Goal: Register for event/course: Sign up to attend an event or enroll in a course

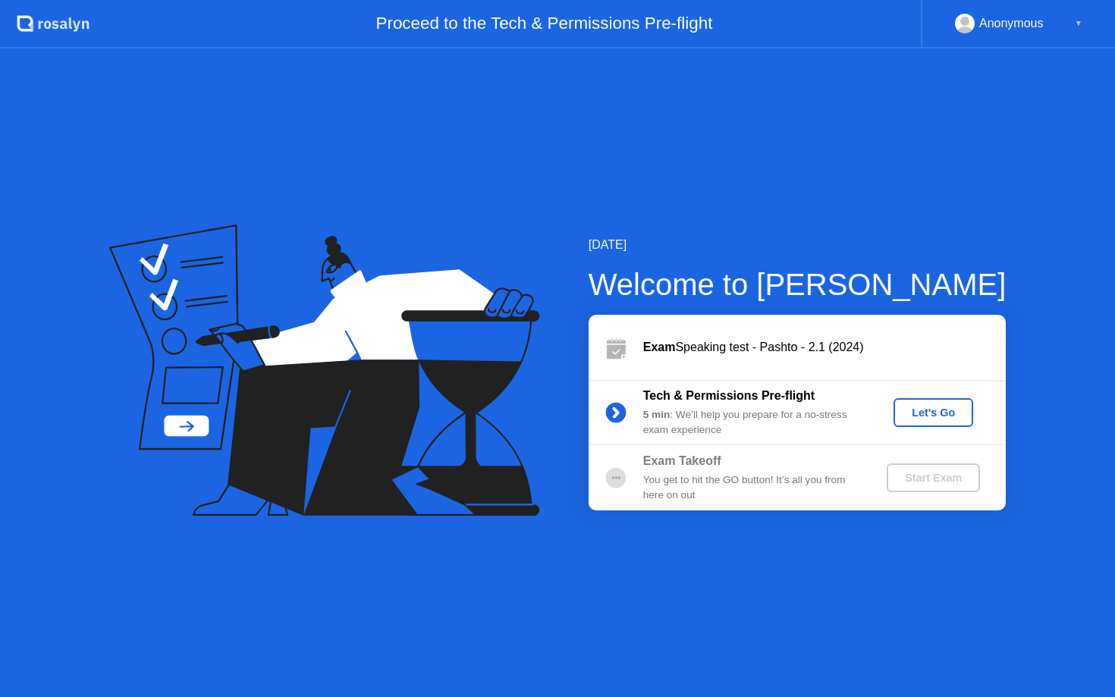
click at [920, 410] on div "Let's Go" at bounding box center [934, 413] width 68 height 12
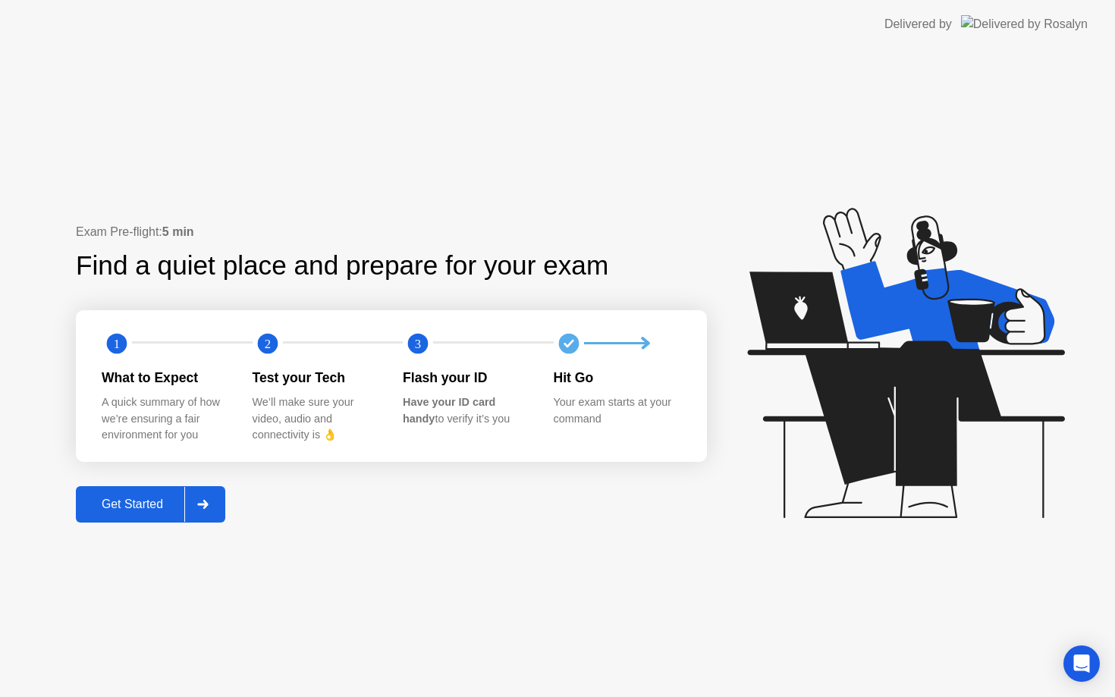
click at [149, 500] on div "Get Started" at bounding box center [132, 505] width 104 height 14
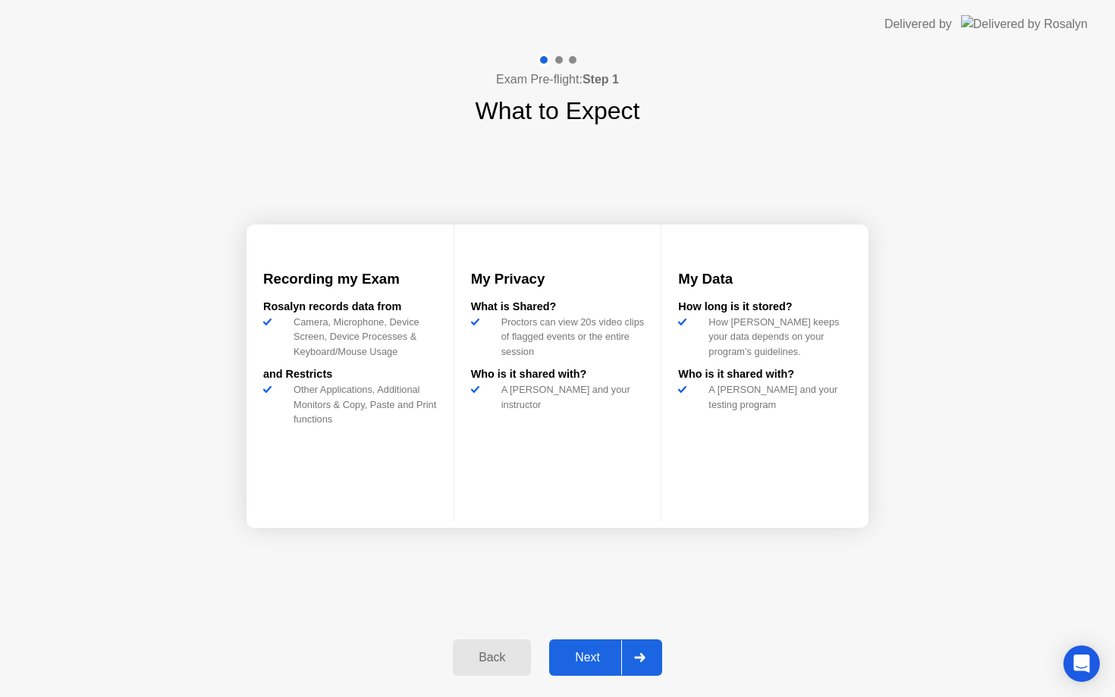
click at [597, 659] on div "Next" at bounding box center [588, 658] width 68 height 14
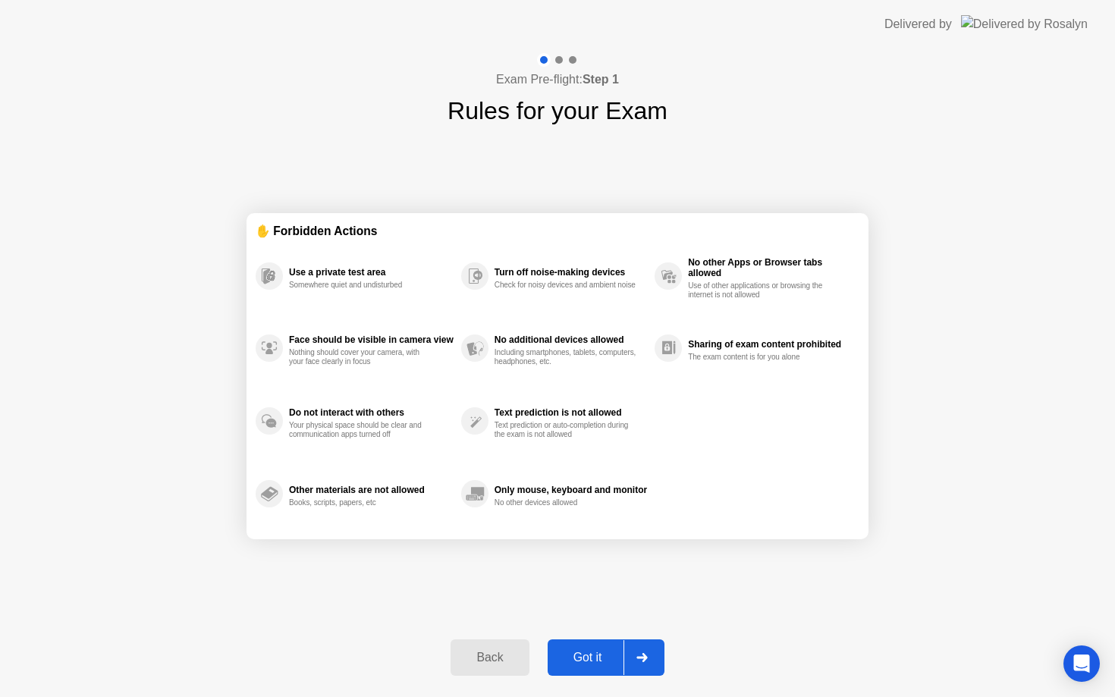
click at [606, 654] on div "Got it" at bounding box center [587, 658] width 71 height 14
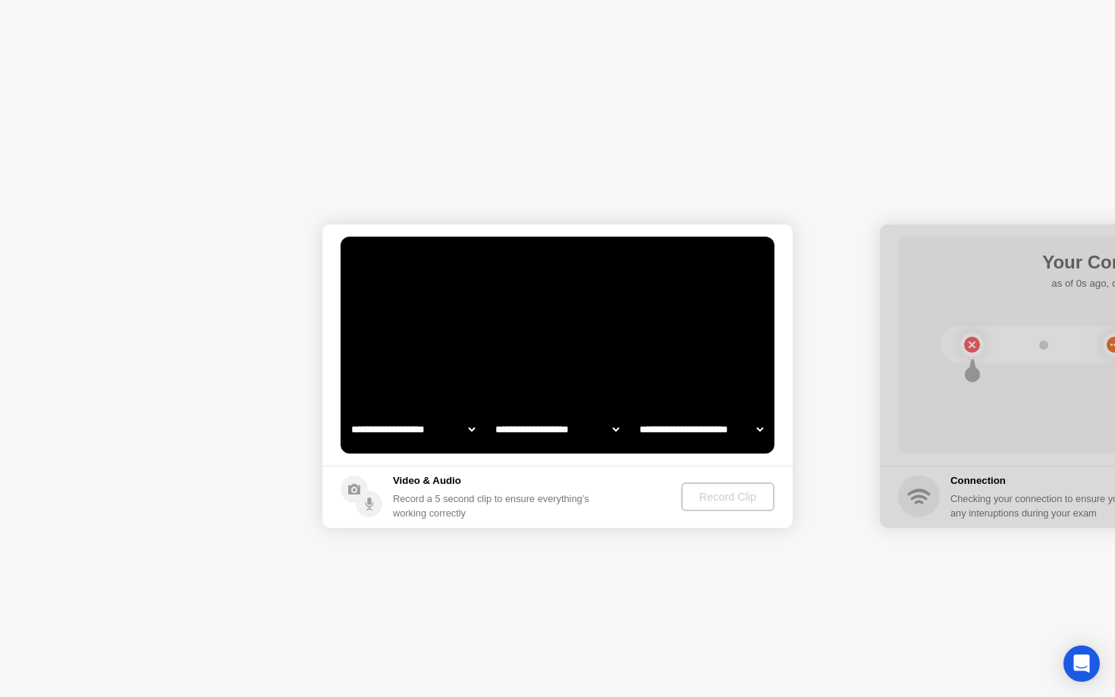
select select "**********"
select select "*******"
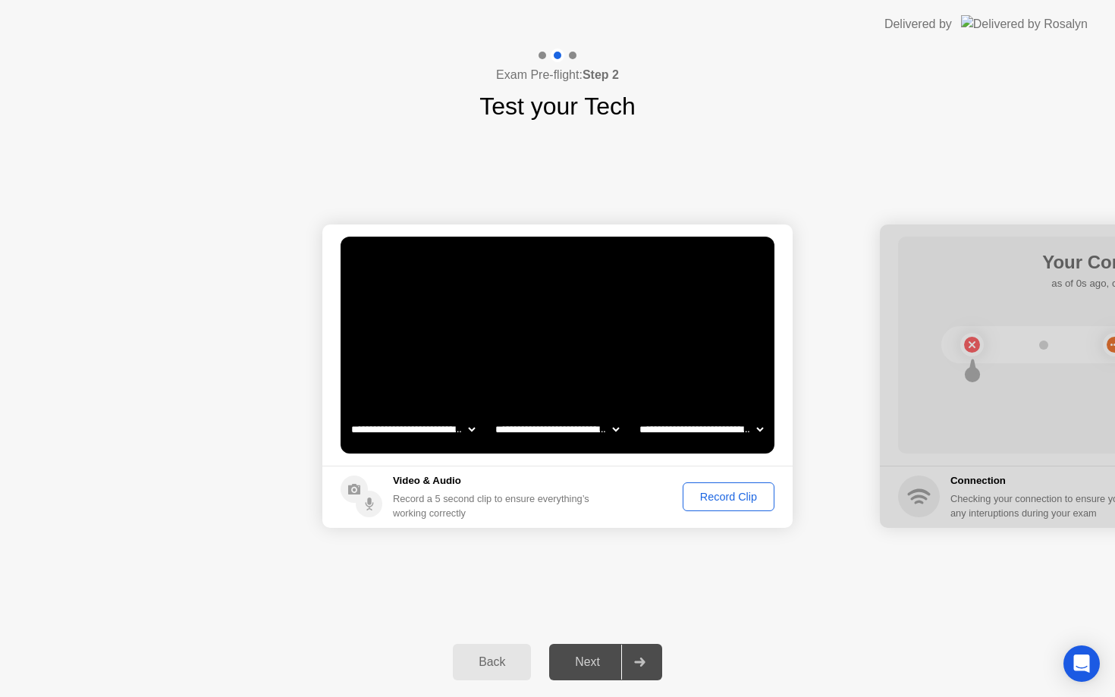
click at [736, 495] on div "Record Clip" at bounding box center [728, 497] width 81 height 12
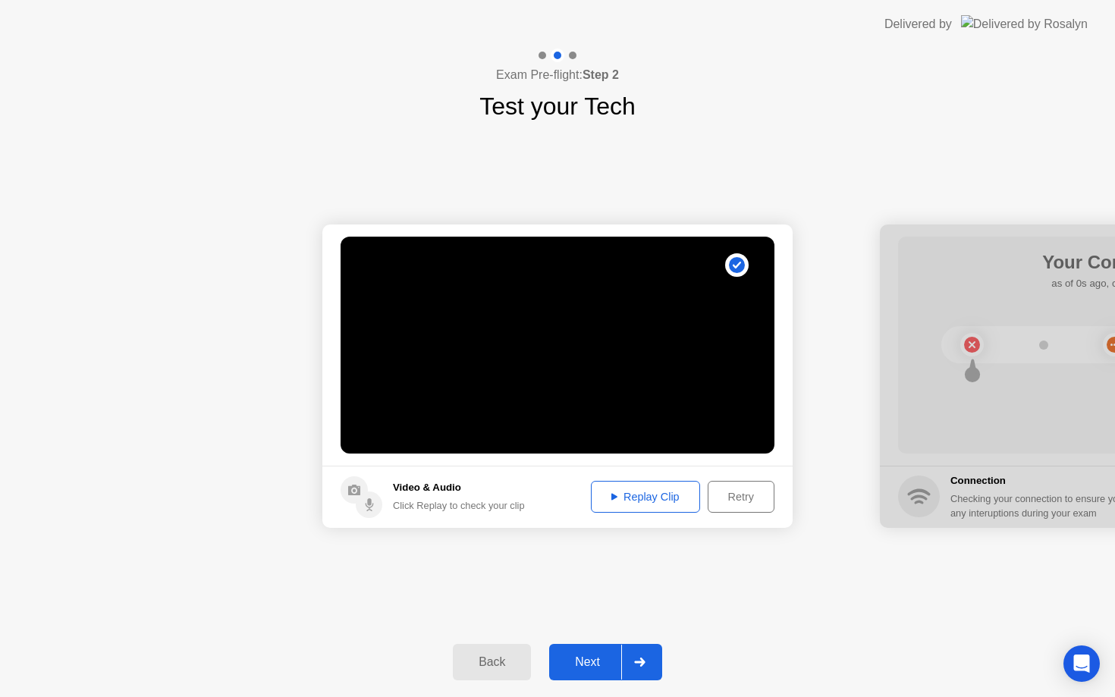
click at [653, 503] on div "Replay Clip" at bounding box center [645, 497] width 99 height 12
click at [601, 666] on div "Next" at bounding box center [588, 663] width 68 height 14
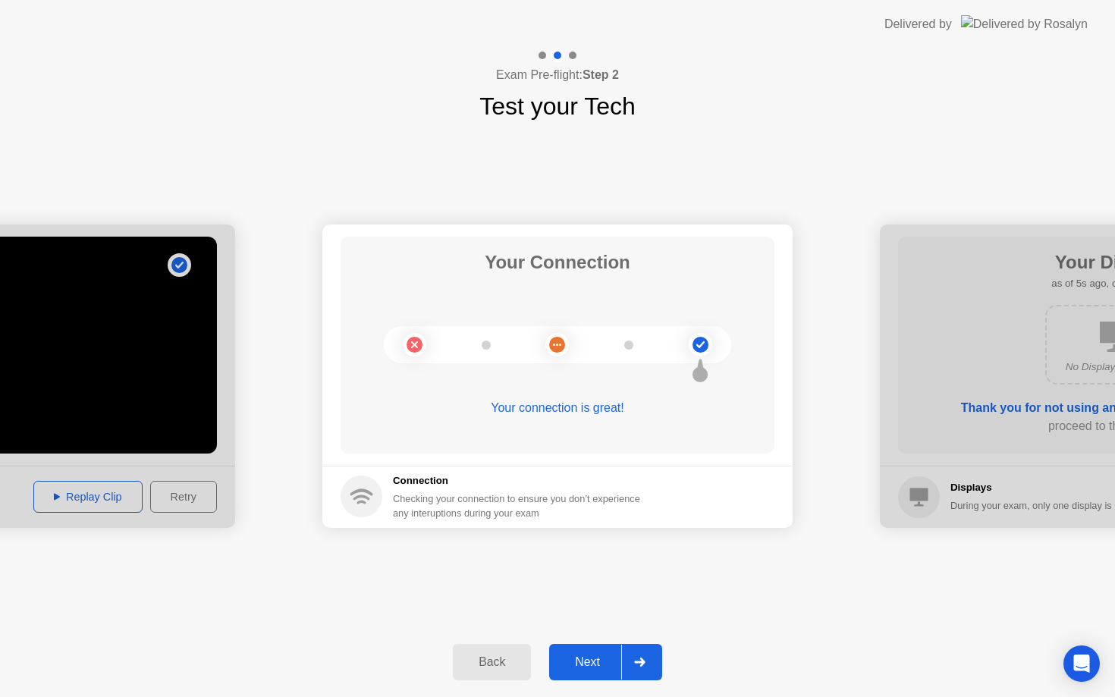
click at [590, 663] on div "Next" at bounding box center [588, 663] width 68 height 14
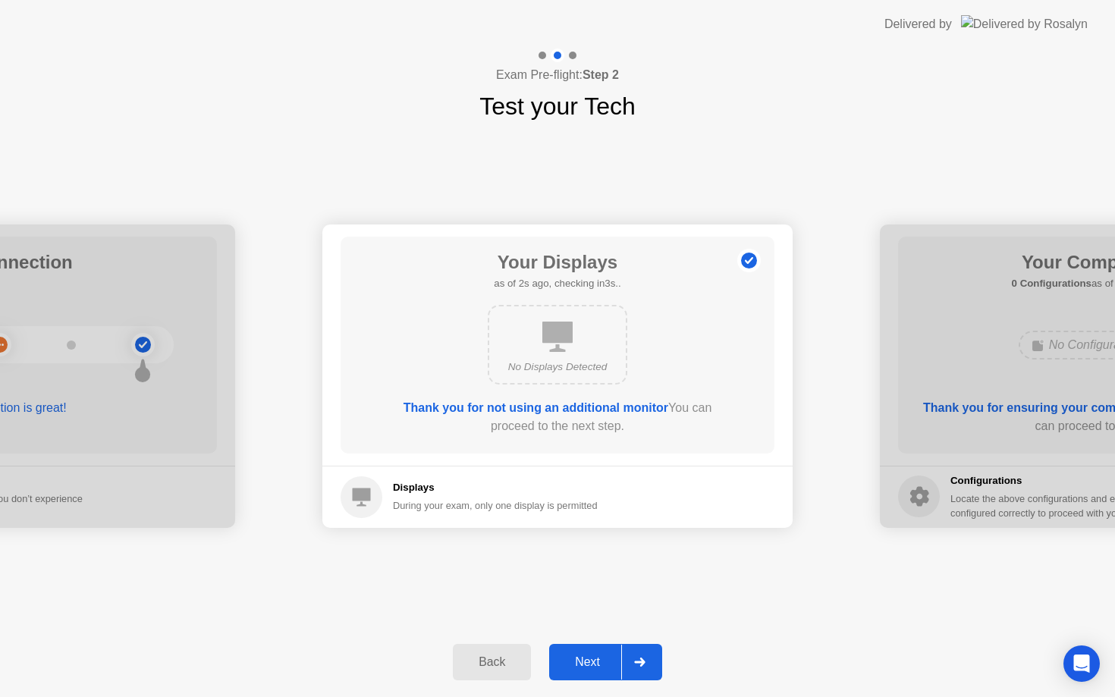
click at [602, 658] on div "Next" at bounding box center [588, 663] width 68 height 14
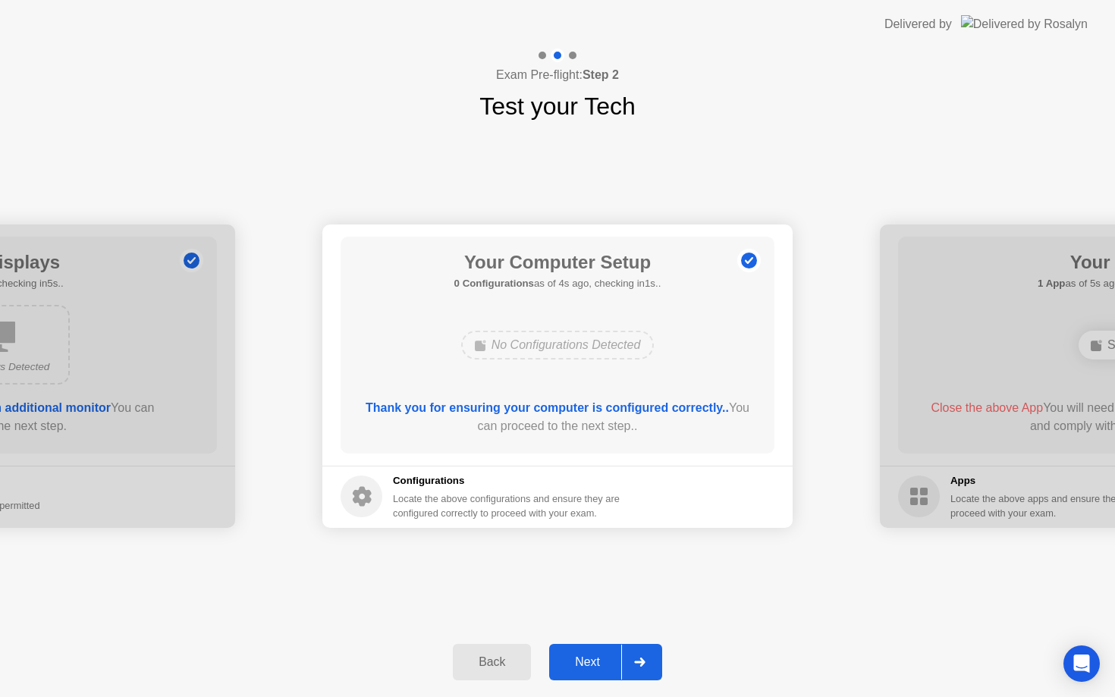
click at [593, 662] on div "Next" at bounding box center [588, 663] width 68 height 14
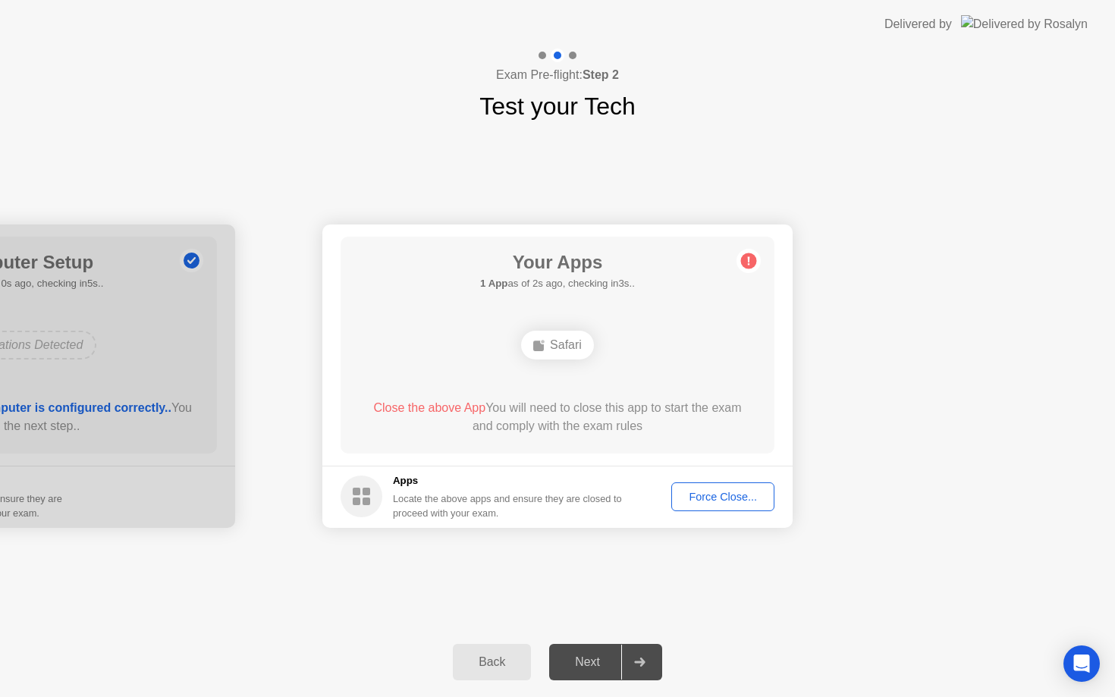
click at [747, 500] on div "Force Close..." at bounding box center [723, 497] width 93 height 12
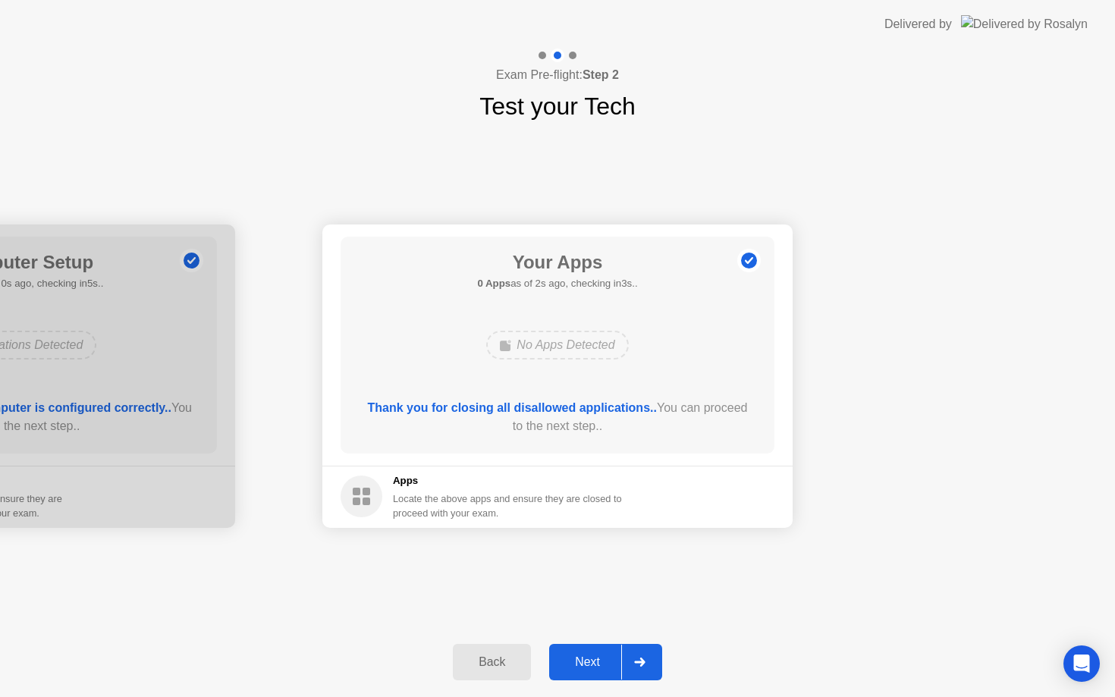
click at [596, 646] on button "Next" at bounding box center [605, 662] width 113 height 36
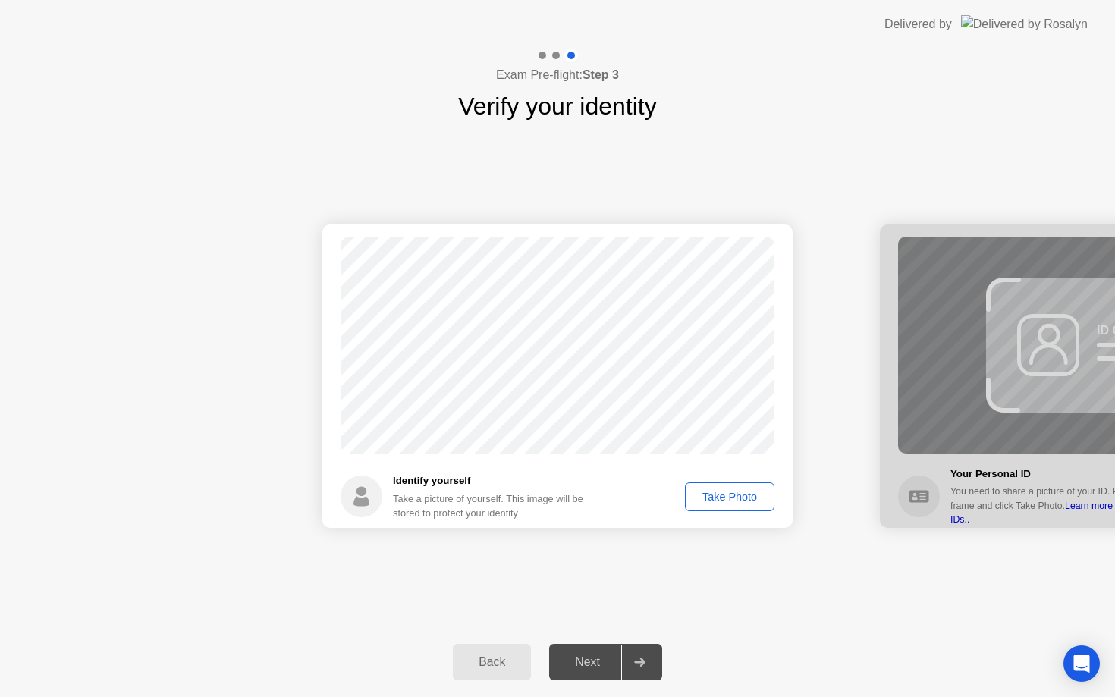
click at [756, 495] on div "Take Photo" at bounding box center [729, 497] width 79 height 12
click at [644, 662] on icon at bounding box center [639, 662] width 11 height 9
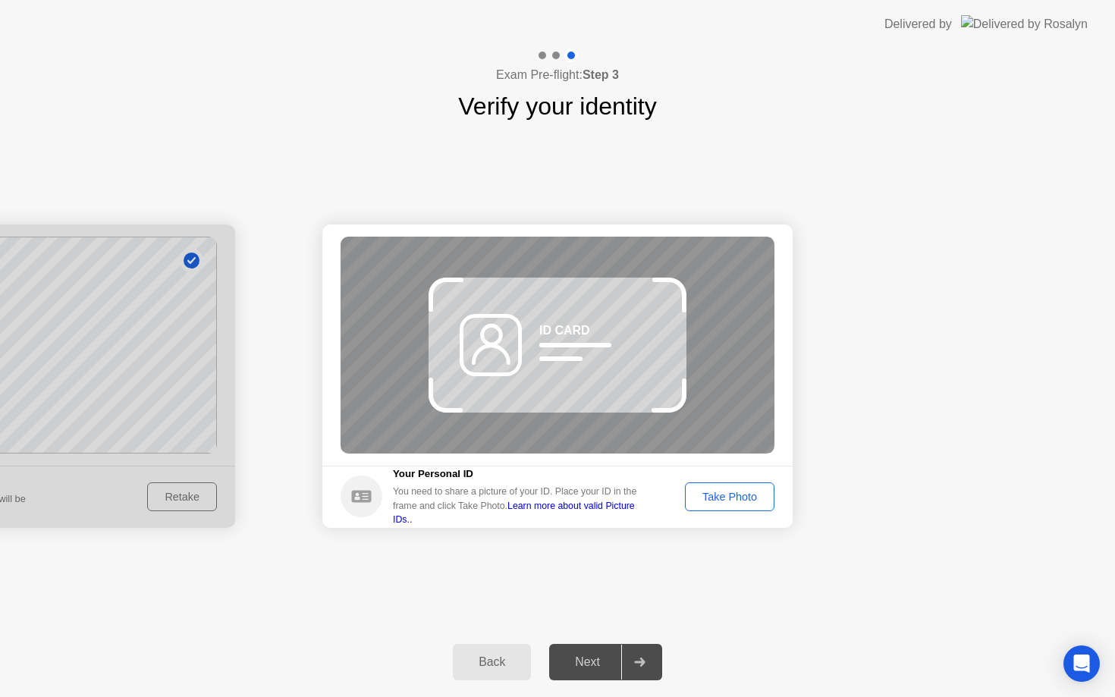
click at [731, 501] on div "Take Photo" at bounding box center [729, 497] width 79 height 12
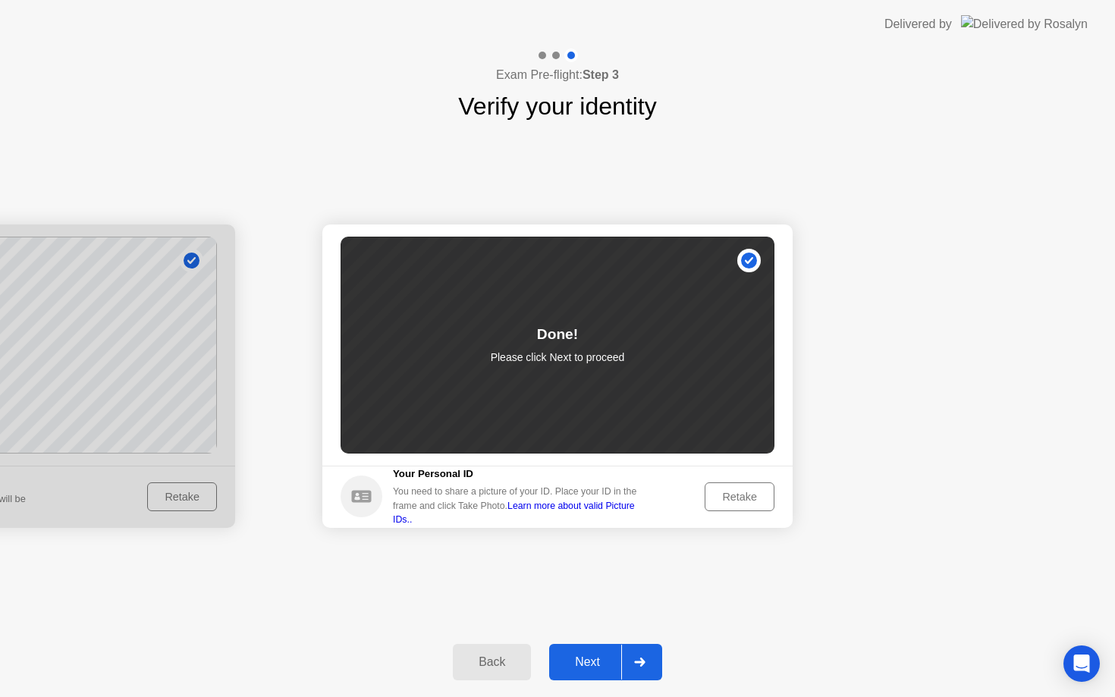
click at [591, 662] on div "Next" at bounding box center [588, 663] width 68 height 14
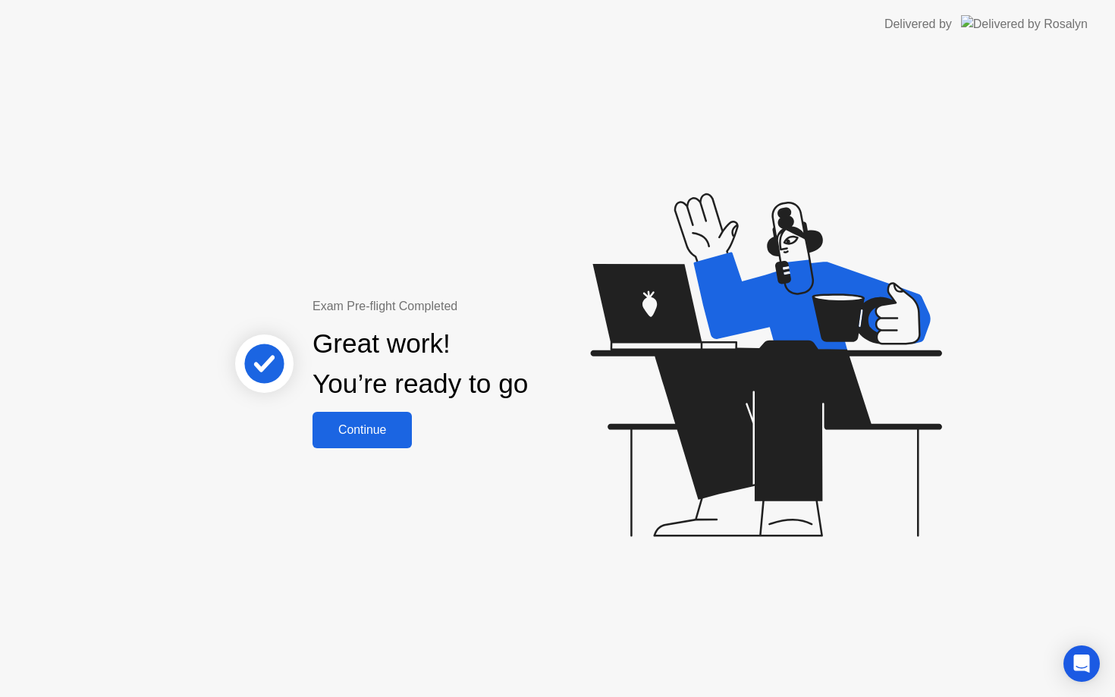
click at [388, 436] on div "Continue" at bounding box center [362, 430] width 90 height 14
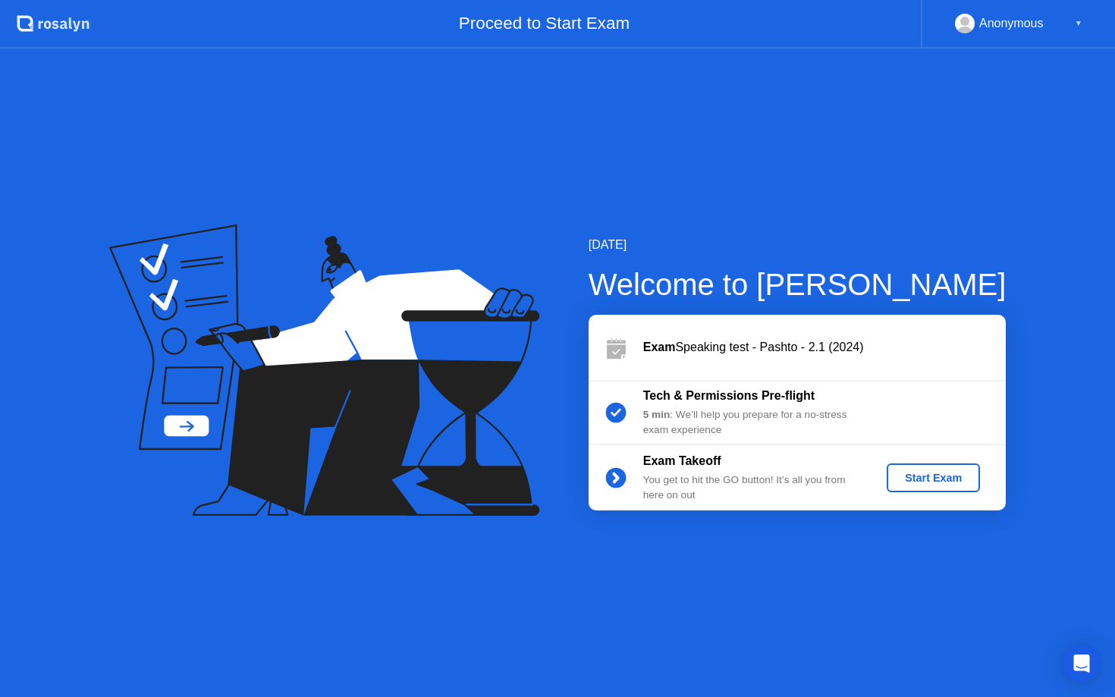
click at [917, 484] on div "Start Exam" at bounding box center [933, 478] width 81 height 12
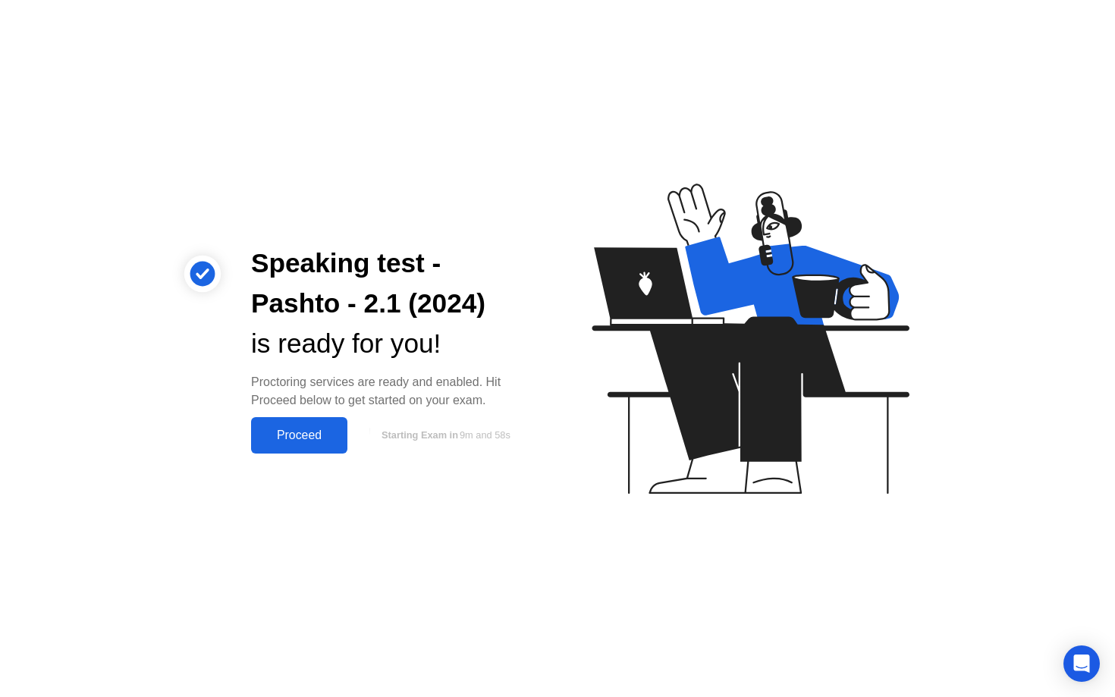
click at [315, 432] on div "Proceed" at bounding box center [299, 436] width 87 height 14
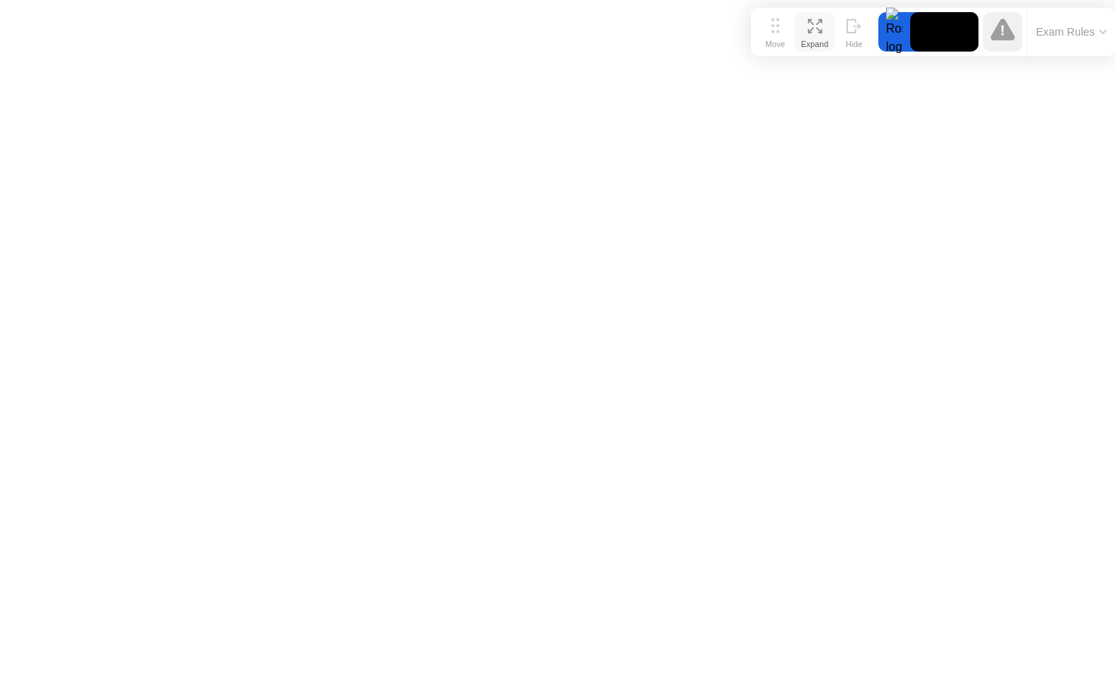
drag, startPoint x: 414, startPoint y: 669, endPoint x: 810, endPoint y: 26, distance: 755.9
click at [810, 26] on div "Move Expand Hide" at bounding box center [815, 31] width 118 height 39
click div "End Proctoring Session"
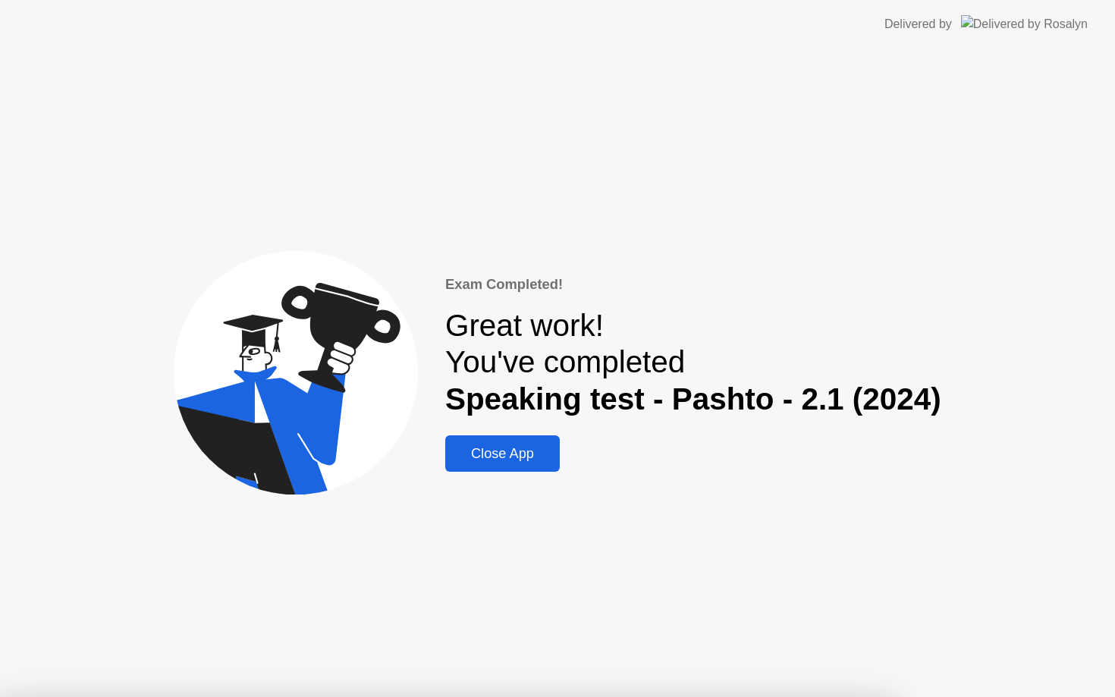
click at [532, 454] on div "Close App" at bounding box center [502, 454] width 105 height 16
